Goal: Information Seeking & Learning: Check status

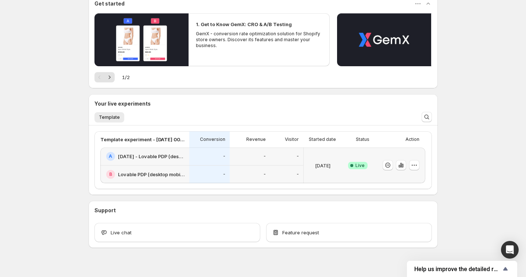
scroll to position [83, 0]
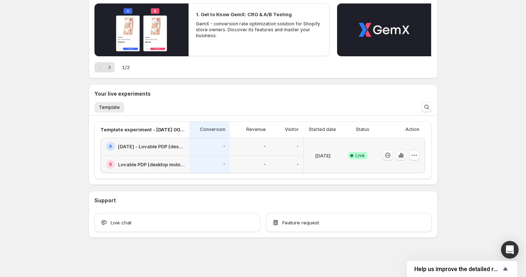
click at [239, 123] on div "Revenue" at bounding box center [250, 129] width 40 height 16
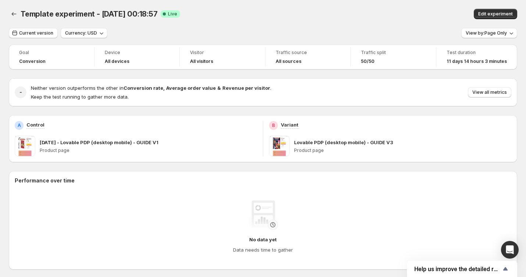
scroll to position [83, 0]
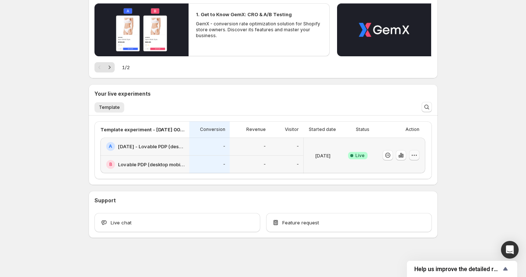
click at [412, 153] on icon "button" at bounding box center [413, 154] width 7 height 7
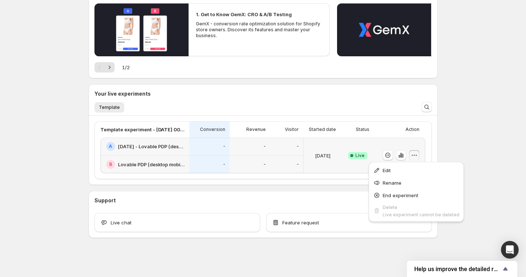
click at [411, 153] on icon "button" at bounding box center [413, 154] width 7 height 7
